Goal: Task Accomplishment & Management: Use online tool/utility

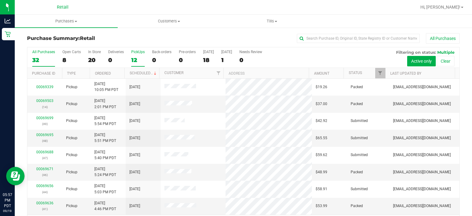
click at [134, 56] on label "PickUps 12" at bounding box center [138, 58] width 14 height 17
click at [0, 0] on input "PickUps 12" at bounding box center [0, 0] width 0 height 0
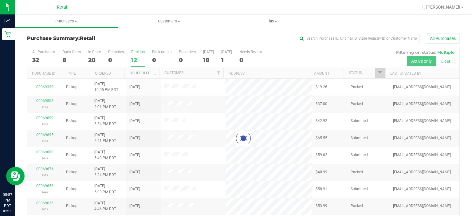
click at [143, 73] on link "Scheduled" at bounding box center [144, 73] width 28 height 4
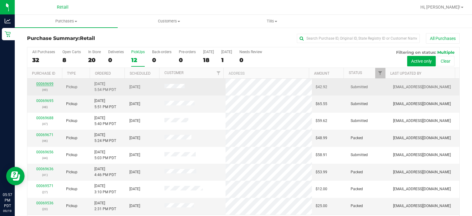
click at [47, 84] on link "00069699" at bounding box center [44, 84] width 17 height 4
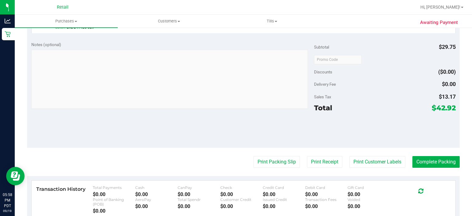
scroll to position [198, 0]
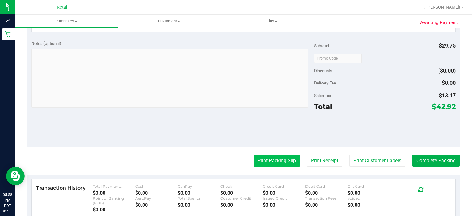
click at [276, 160] on button "Print Packing Slip" at bounding box center [276, 161] width 46 height 12
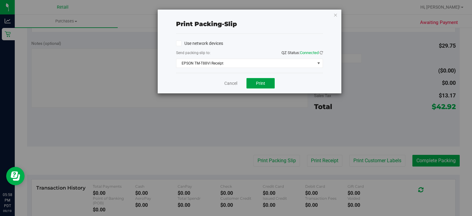
click at [261, 83] on span "Print" at bounding box center [260, 83] width 9 height 5
click at [232, 85] on link "Cancel" at bounding box center [230, 83] width 13 height 6
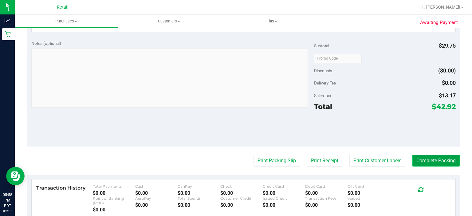
click at [434, 164] on button "Complete Packing" at bounding box center [435, 161] width 47 height 12
